Goal: Task Accomplishment & Management: Manage account settings

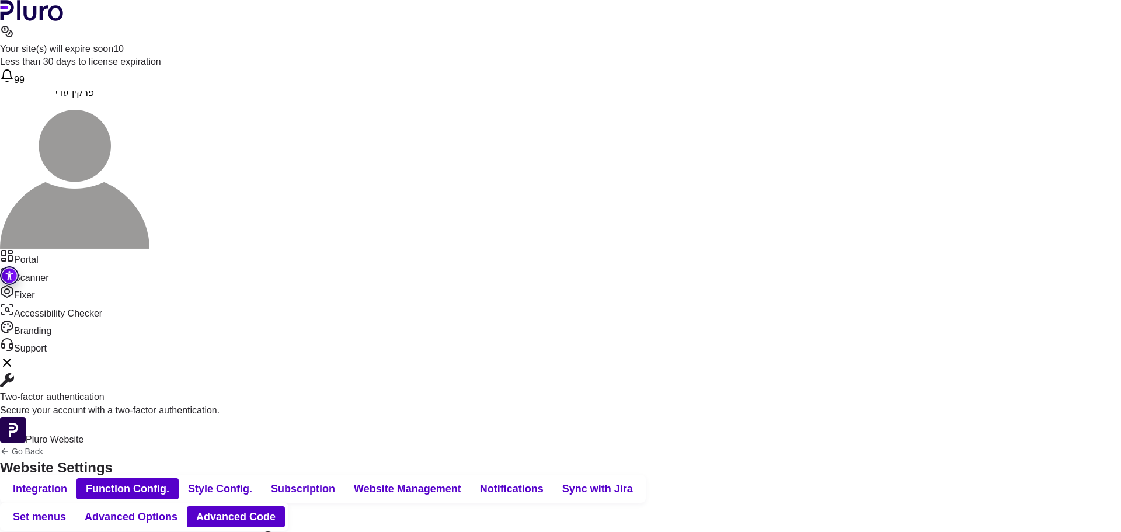
scroll to position [62, 0]
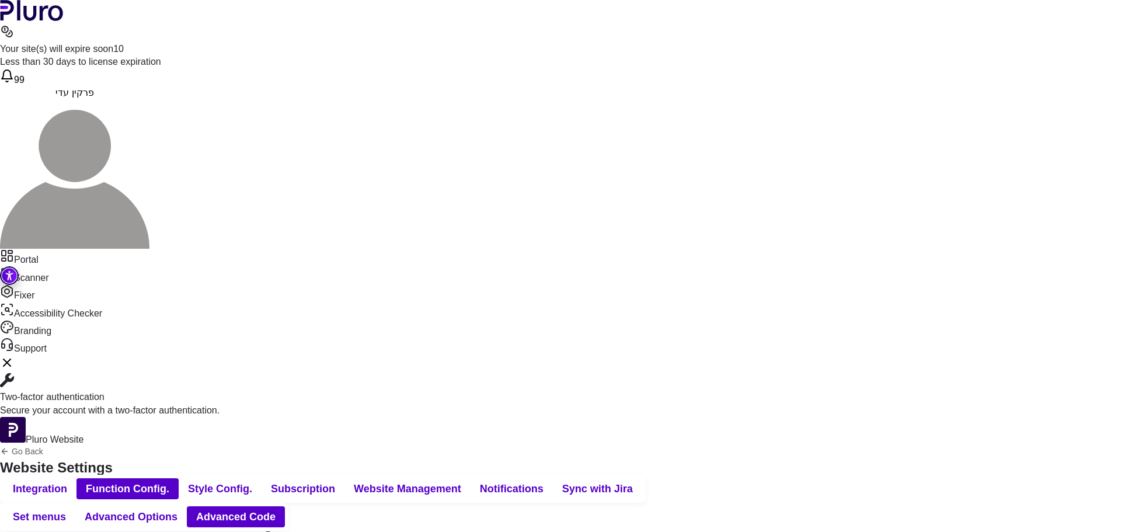
scroll to position [102, 0]
drag, startPoint x: 181, startPoint y: 461, endPoint x: 150, endPoint y: 461, distance: 31.0
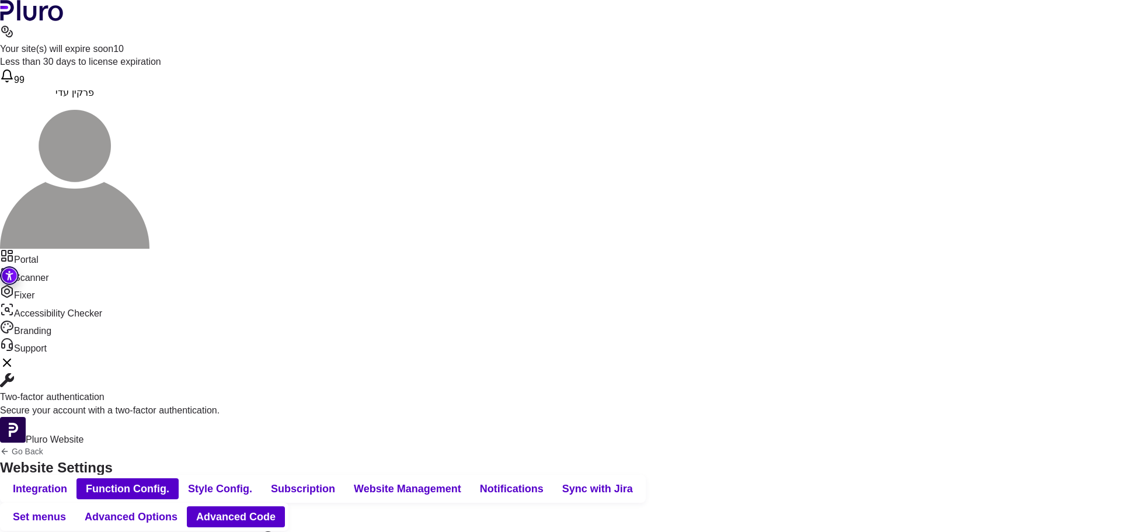
drag, startPoint x: 177, startPoint y: 206, endPoint x: 131, endPoint y: 206, distance: 46.1
drag, startPoint x: 54, startPoint y: 193, endPoint x: 163, endPoint y: 201, distance: 108.9
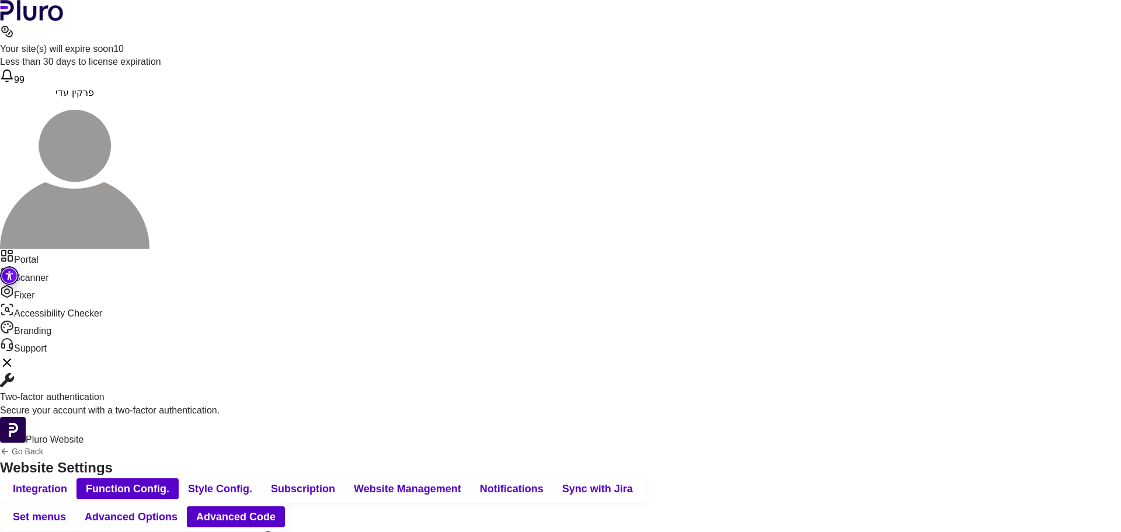
drag, startPoint x: 64, startPoint y: 157, endPoint x: 58, endPoint y: 156, distance: 6.0
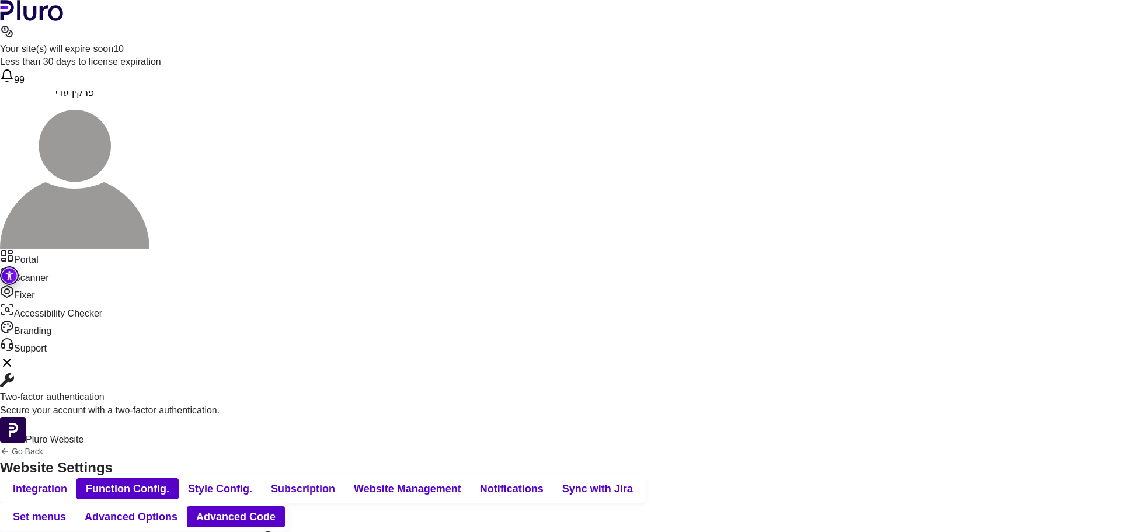
drag, startPoint x: 62, startPoint y: 432, endPoint x: 9, endPoint y: 282, distance: 159.0
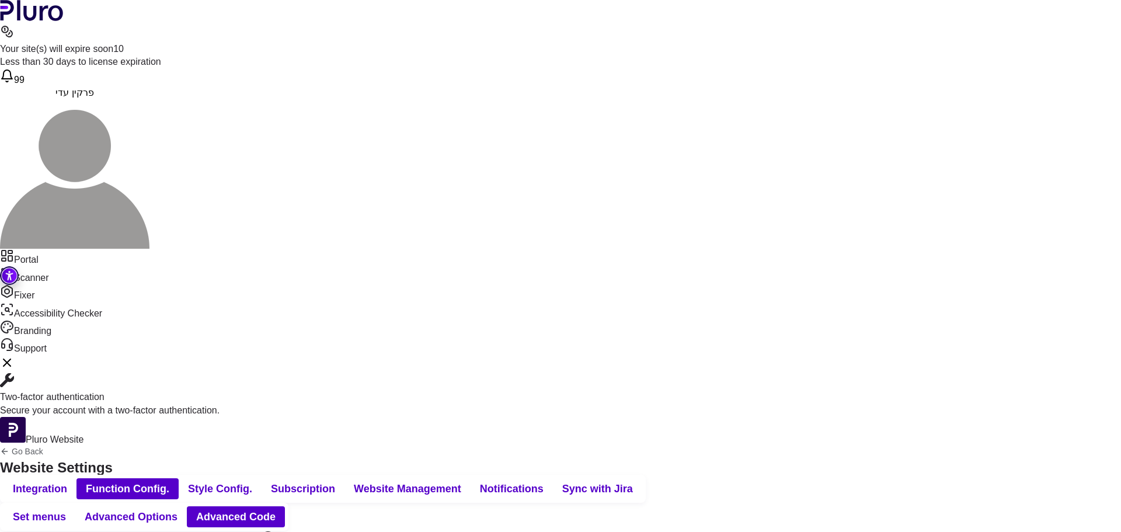
drag, startPoint x: 62, startPoint y: 261, endPoint x: 13, endPoint y: 111, distance: 158.1
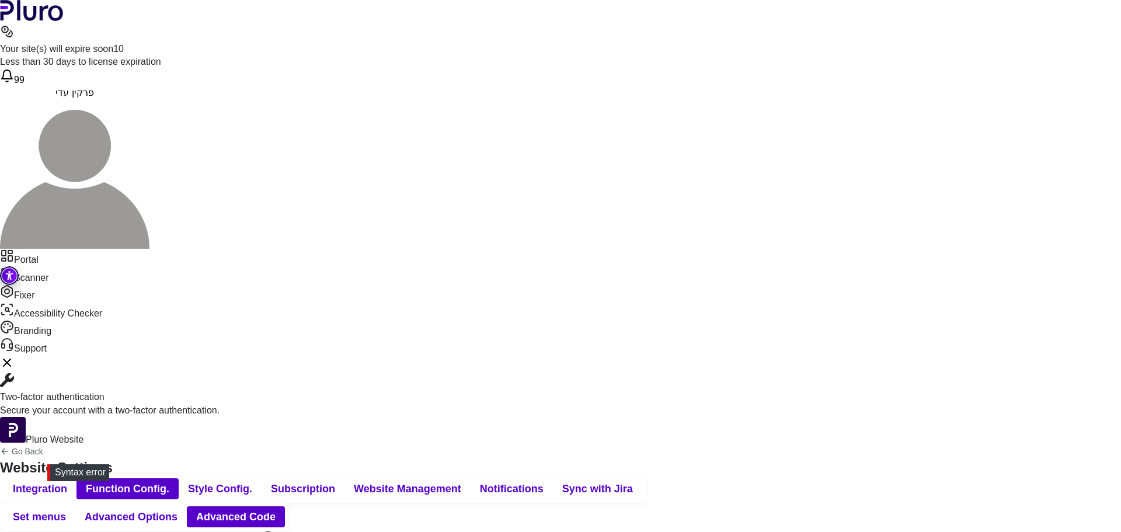
drag, startPoint x: 57, startPoint y: 459, endPoint x: 34, endPoint y: 459, distance: 23.4
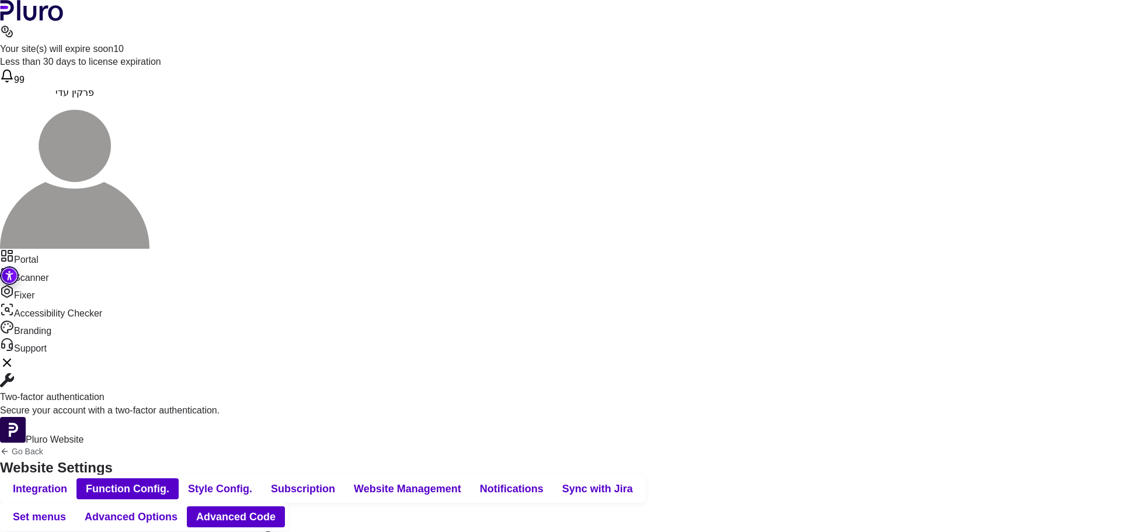
scroll to position [438, 0]
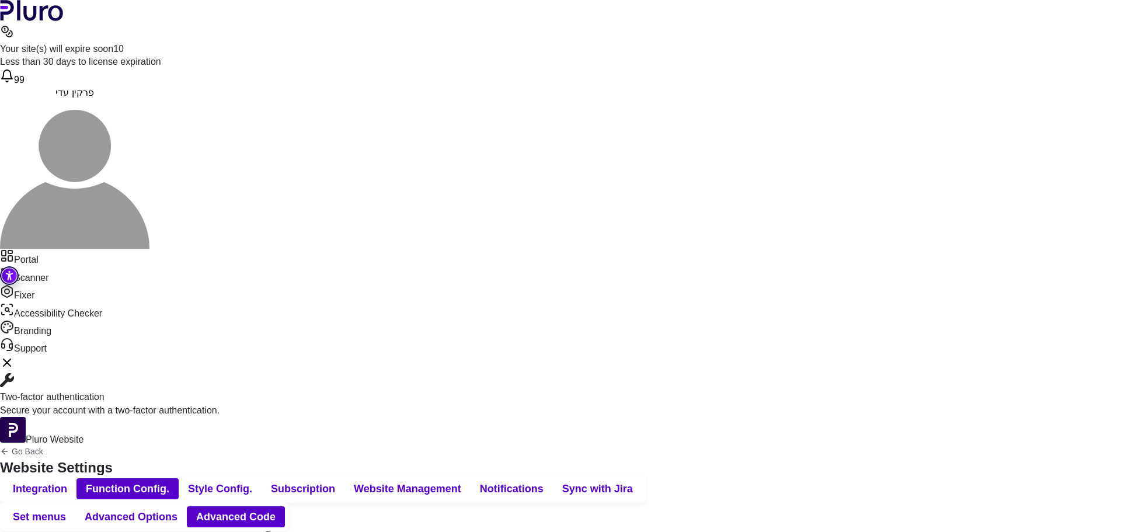
scroll to position [363, 0]
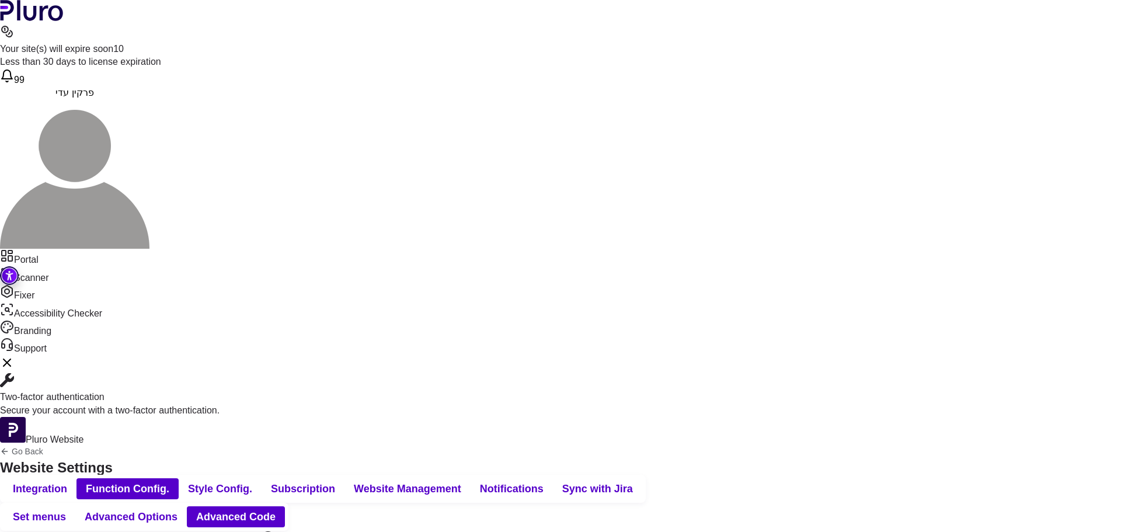
drag, startPoint x: 68, startPoint y: 248, endPoint x: 18, endPoint y: 222, distance: 56.4
drag, startPoint x: 346, startPoint y: 260, endPoint x: 234, endPoint y: 265, distance: 112.2
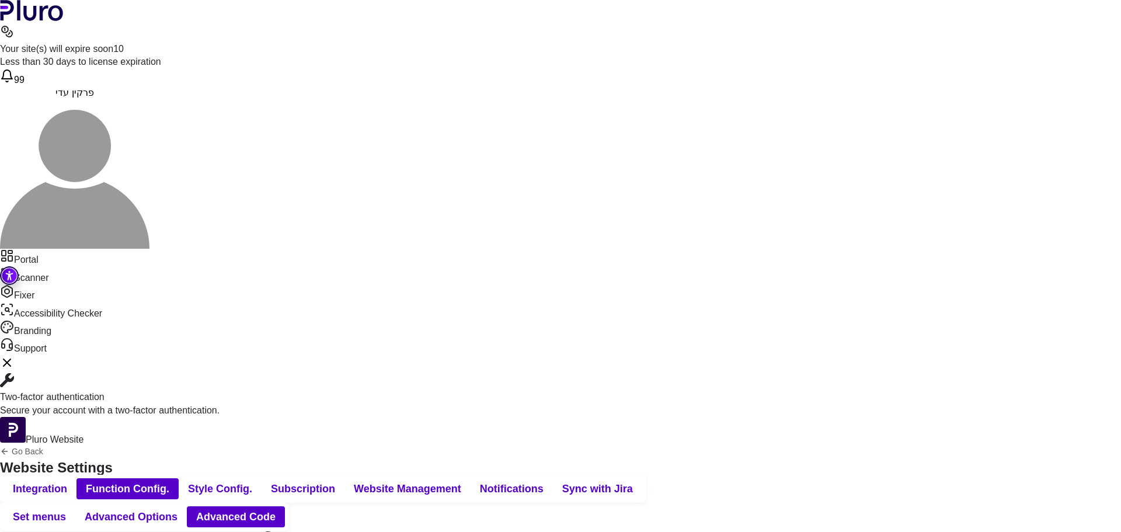
drag, startPoint x: 364, startPoint y: 260, endPoint x: 356, endPoint y: 262, distance: 8.4
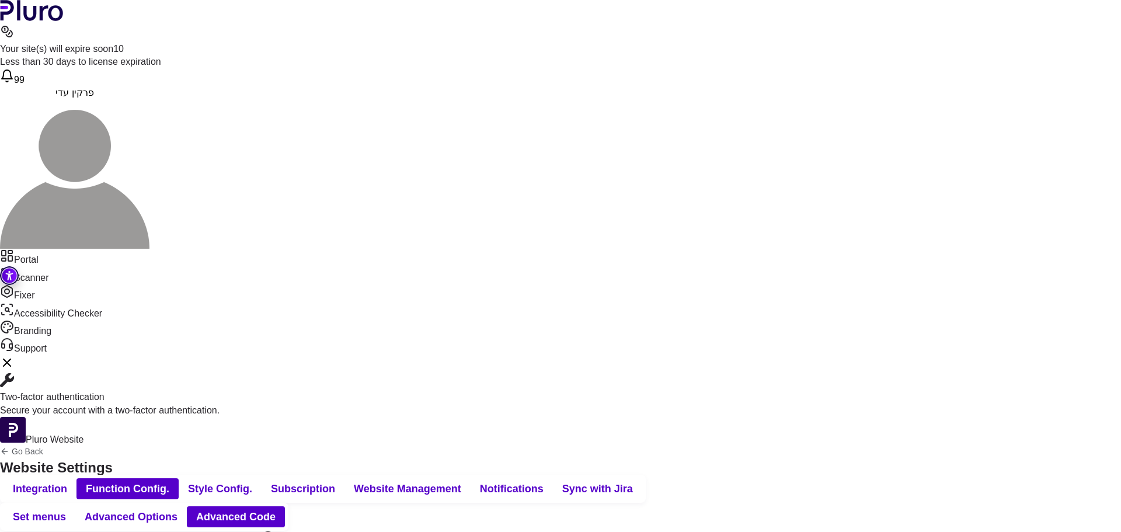
drag, startPoint x: 141, startPoint y: 277, endPoint x: 67, endPoint y: 274, distance: 73.6
drag, startPoint x: 134, startPoint y: 274, endPoint x: 126, endPoint y: 275, distance: 7.6
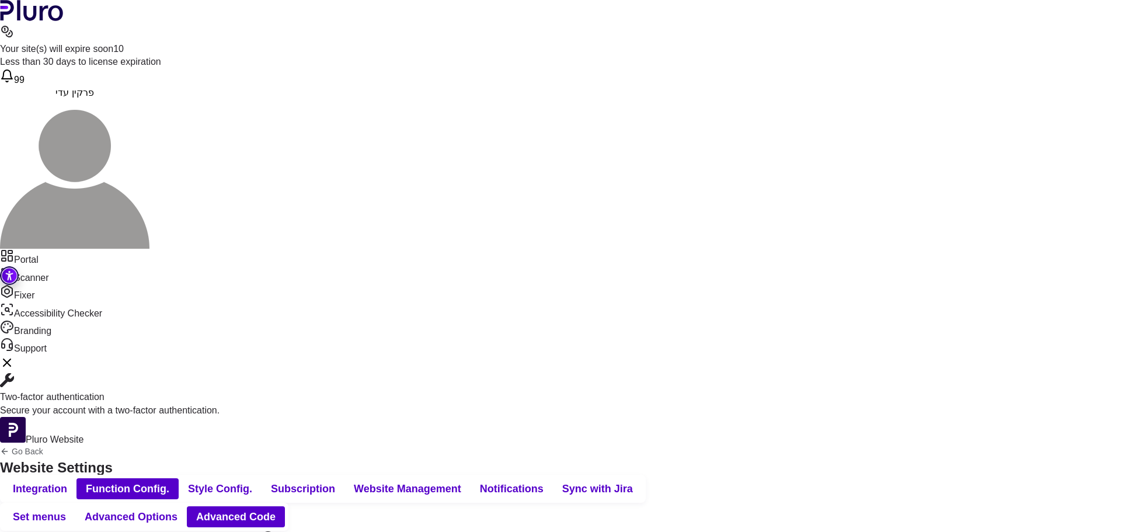
drag, startPoint x: 175, startPoint y: 274, endPoint x: 70, endPoint y: 273, distance: 105.1
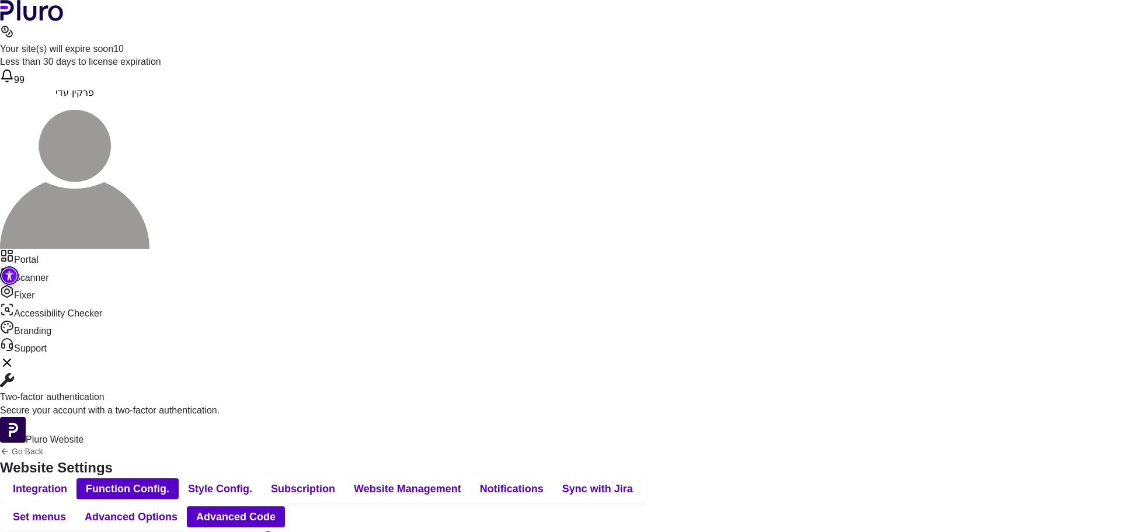
copy div "**********"
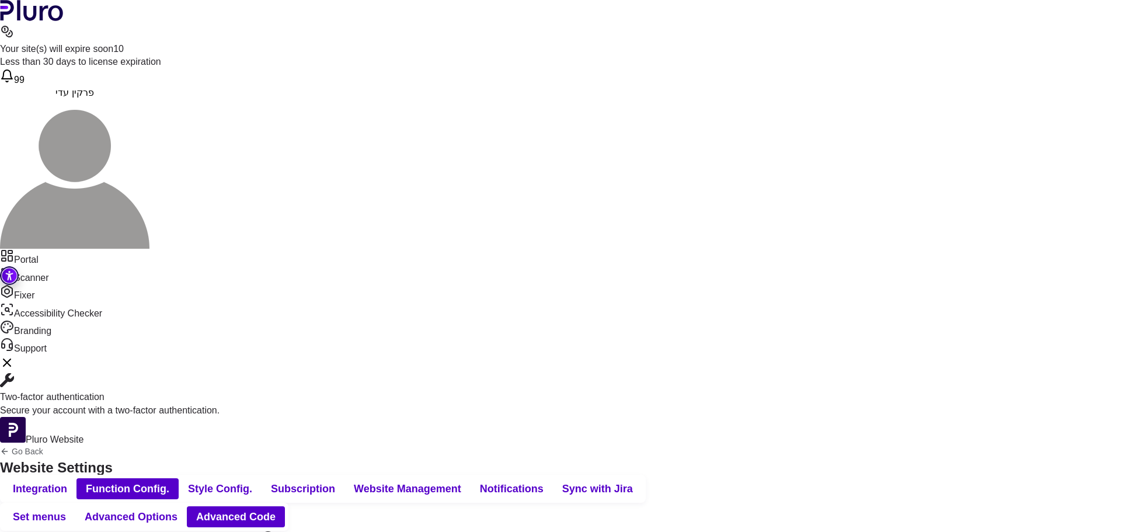
scroll to position [297, 0]
drag, startPoint x: 208, startPoint y: 462, endPoint x: 238, endPoint y: 461, distance: 30.4
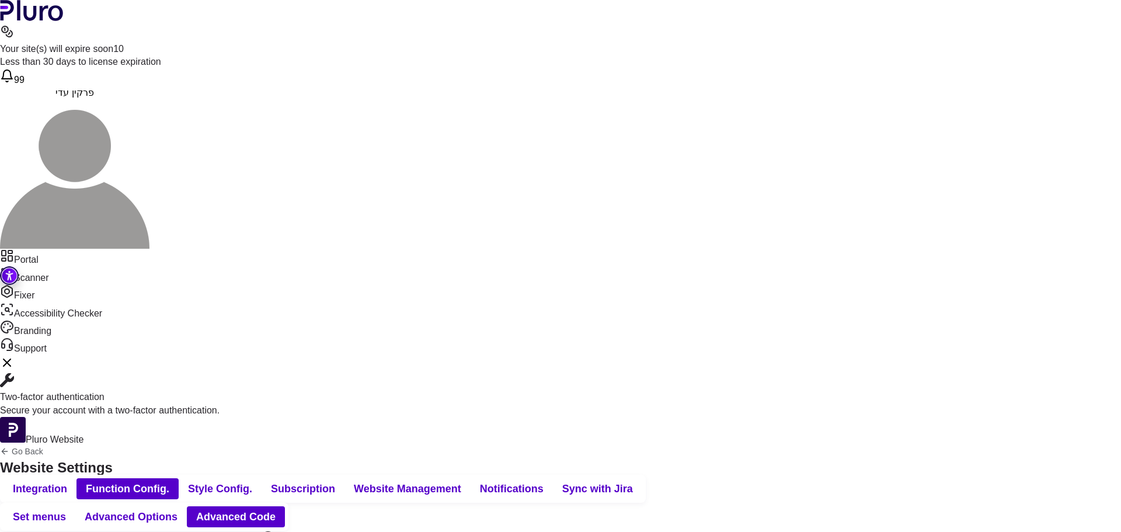
drag, startPoint x: 226, startPoint y: 342, endPoint x: 58, endPoint y: 343, distance: 168.2
copy div "**********"
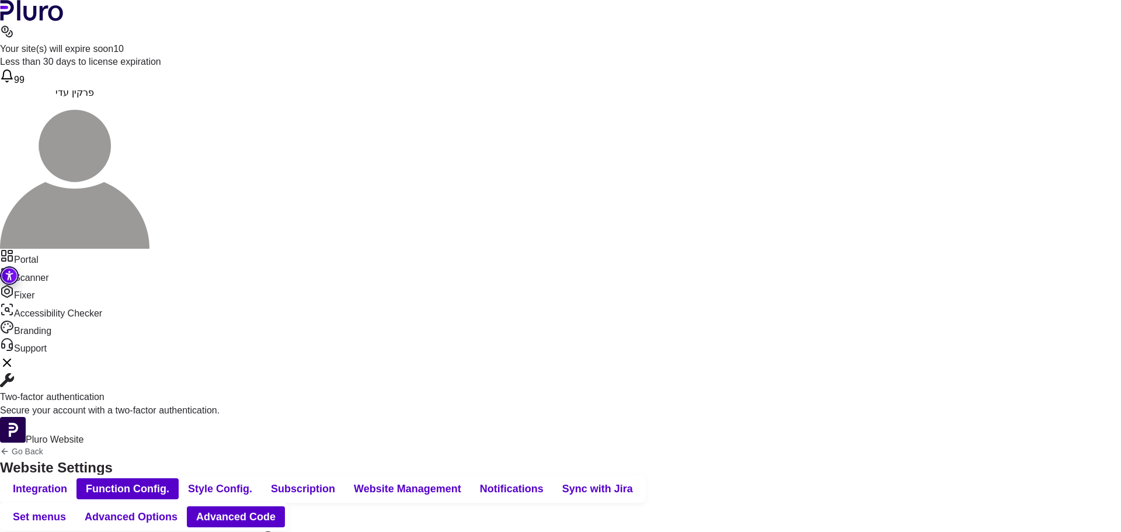
drag, startPoint x: 213, startPoint y: 461, endPoint x: 205, endPoint y: 462, distance: 8.3
drag, startPoint x: 186, startPoint y: 461, endPoint x: 138, endPoint y: 460, distance: 48.5
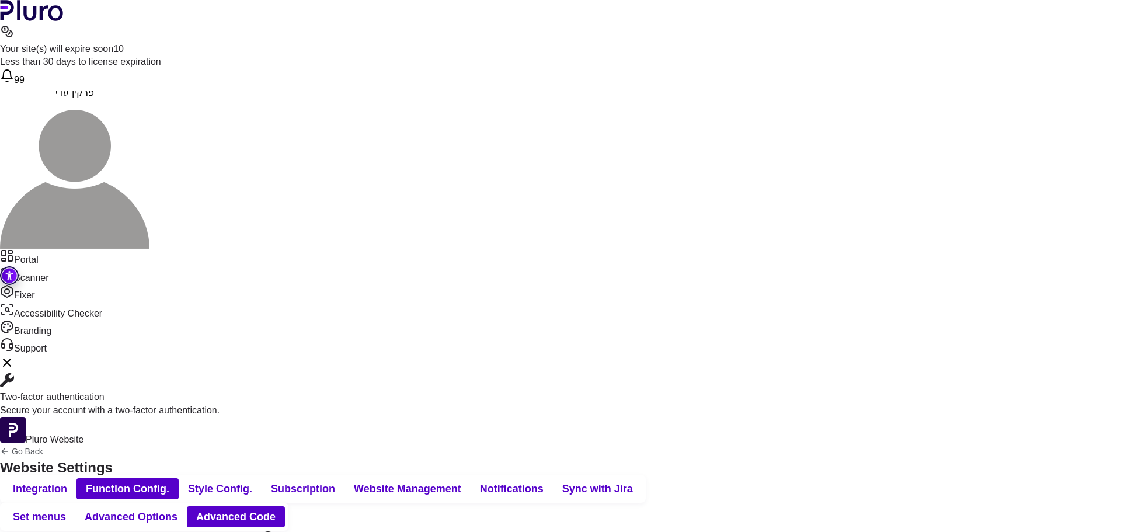
drag, startPoint x: 62, startPoint y: 460, endPoint x: 54, endPoint y: 461, distance: 8.2
drag, startPoint x: 60, startPoint y: 460, endPoint x: 15, endPoint y: 458, distance: 45.0
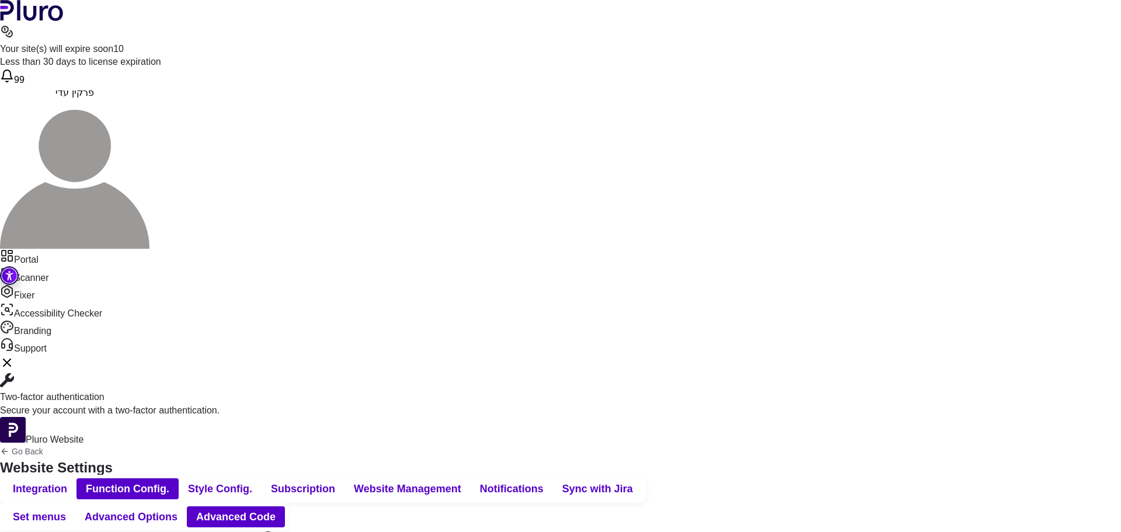
drag, startPoint x: 287, startPoint y: 422, endPoint x: 0, endPoint y: 415, distance: 287.4
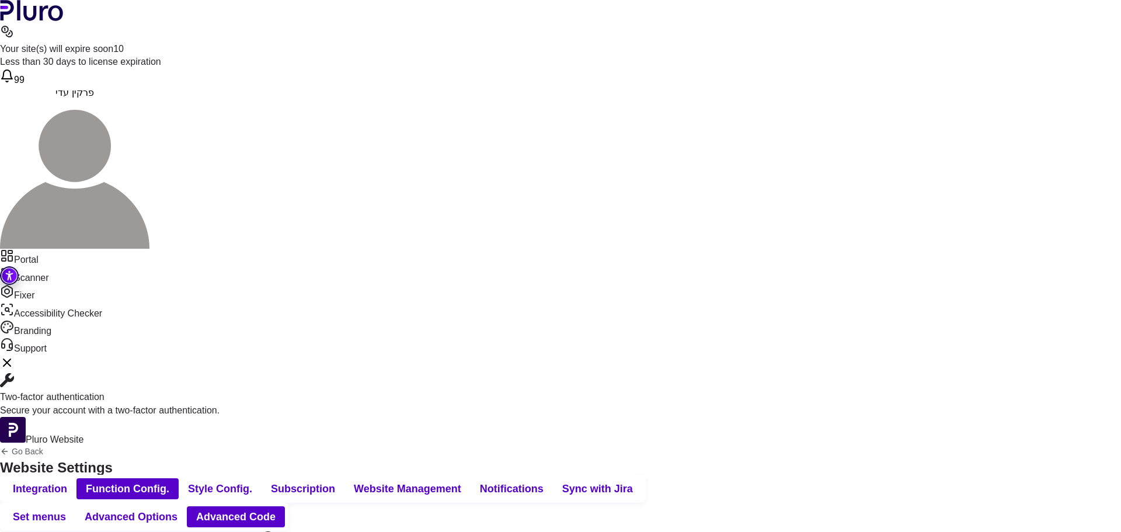
drag, startPoint x: 64, startPoint y: 248, endPoint x: 33, endPoint y: 222, distance: 40.3
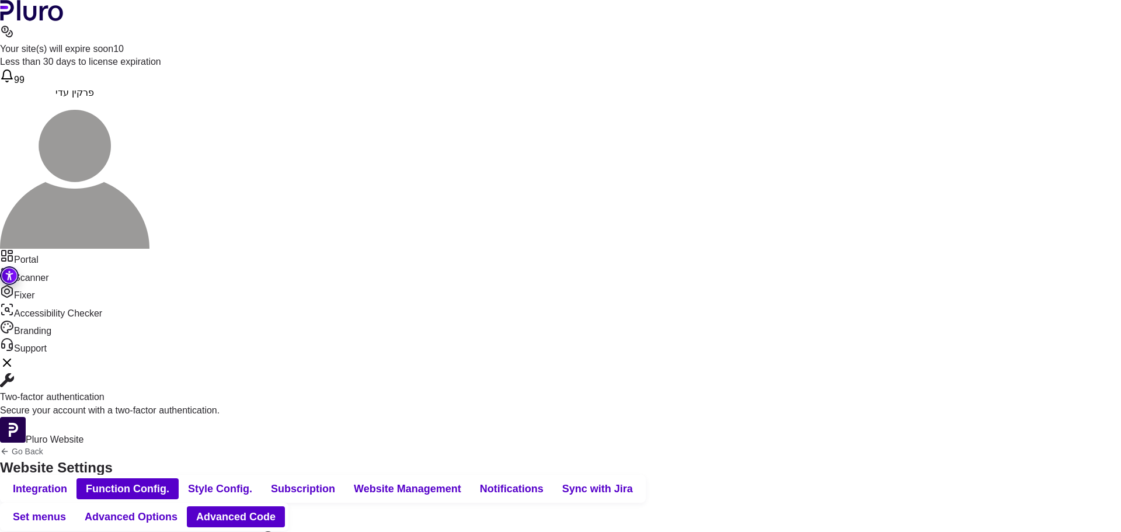
drag, startPoint x: 321, startPoint y: 259, endPoint x: 244, endPoint y: 262, distance: 77.1
drag, startPoint x: 75, startPoint y: 258, endPoint x: 68, endPoint y: 260, distance: 7.8
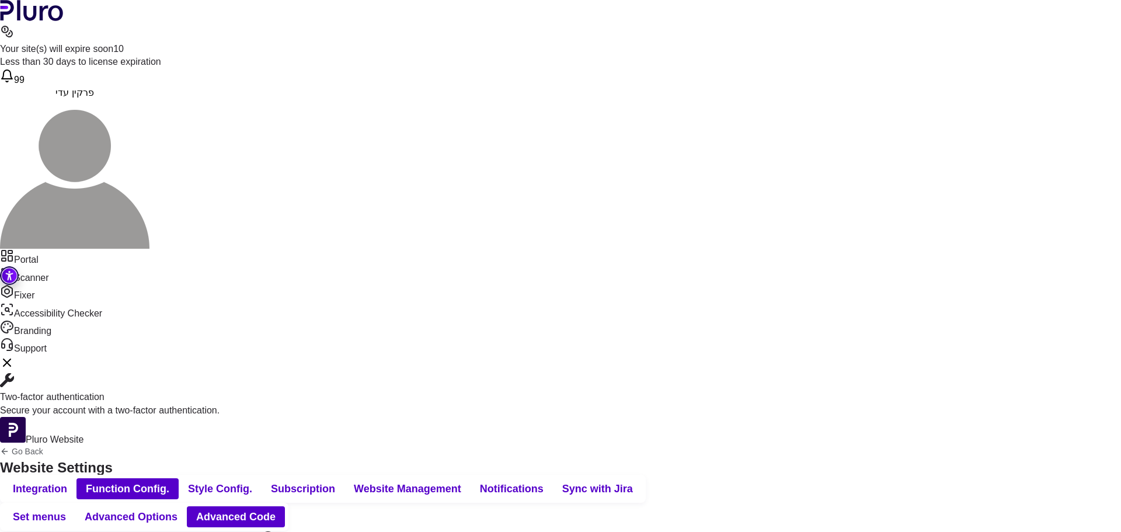
drag, startPoint x: 176, startPoint y: 274, endPoint x: 66, endPoint y: 274, distance: 109.8
drag, startPoint x: 353, startPoint y: 262, endPoint x: 314, endPoint y: 260, distance: 39.2
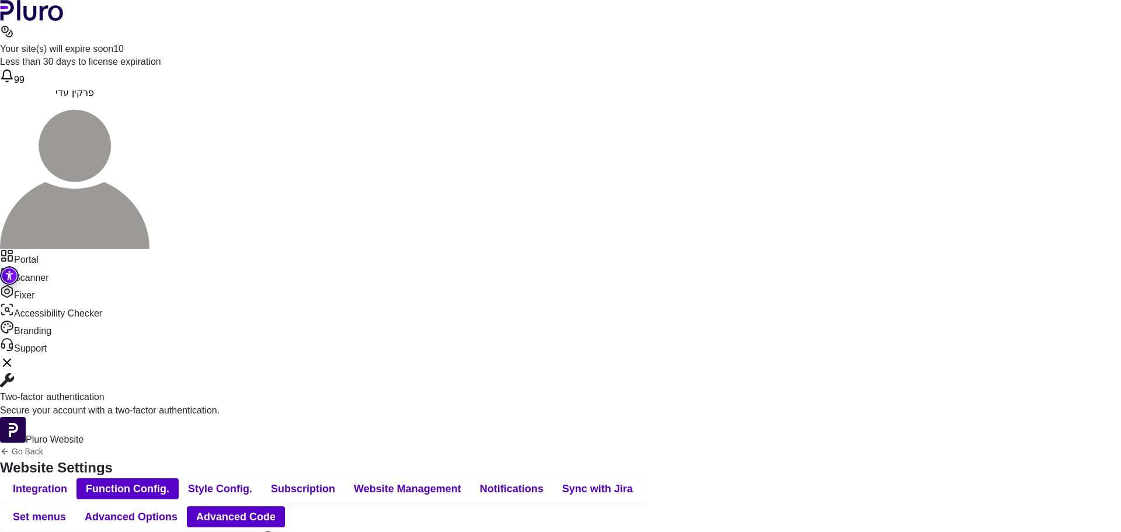
drag, startPoint x: 315, startPoint y: 260, endPoint x: 336, endPoint y: 262, distance: 21.1
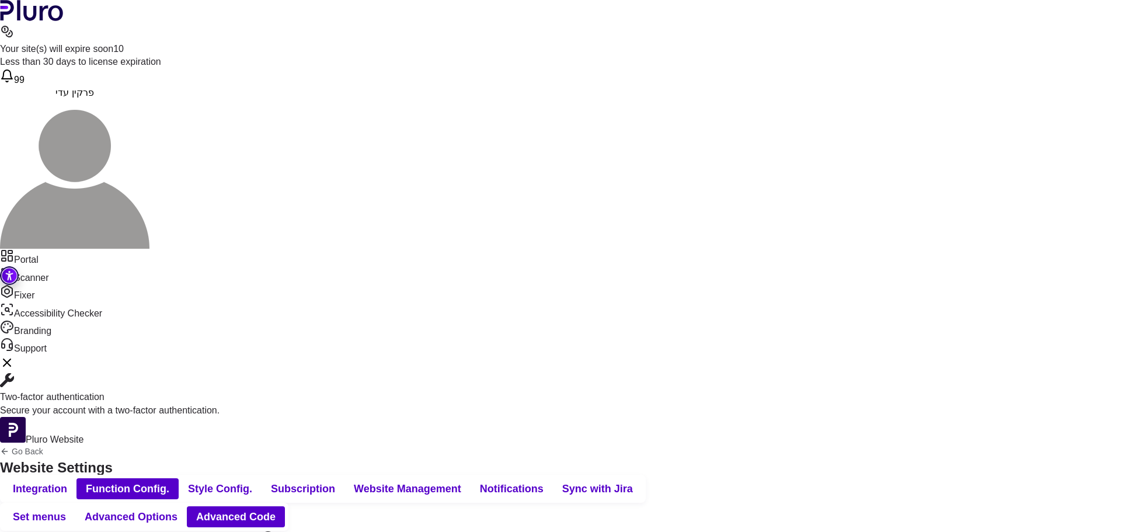
scroll to position [896, 0]
